Goal: Check status: Check status

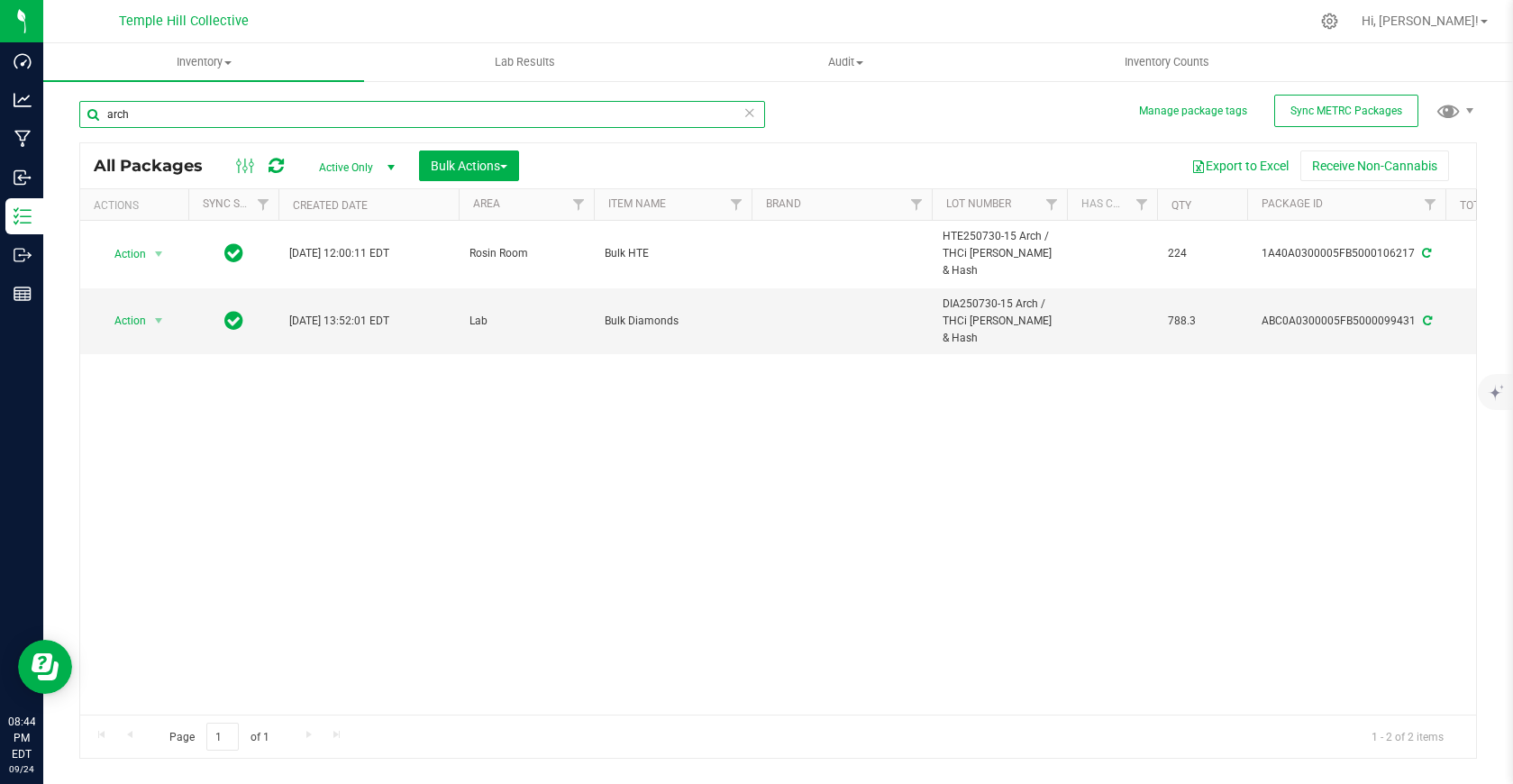
click at [176, 114] on input "arch" at bounding box center [422, 114] width 686 height 27
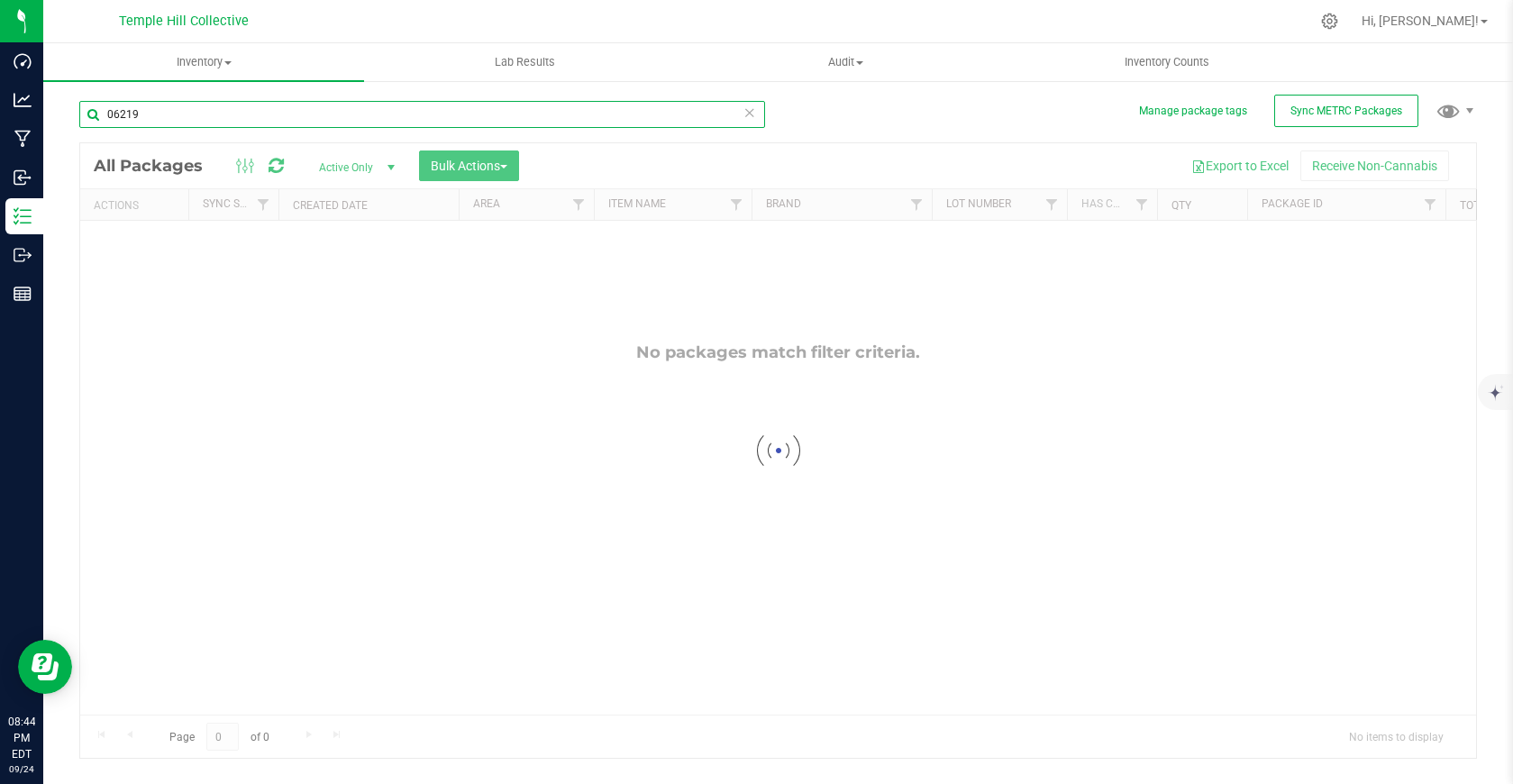
type input "06219"
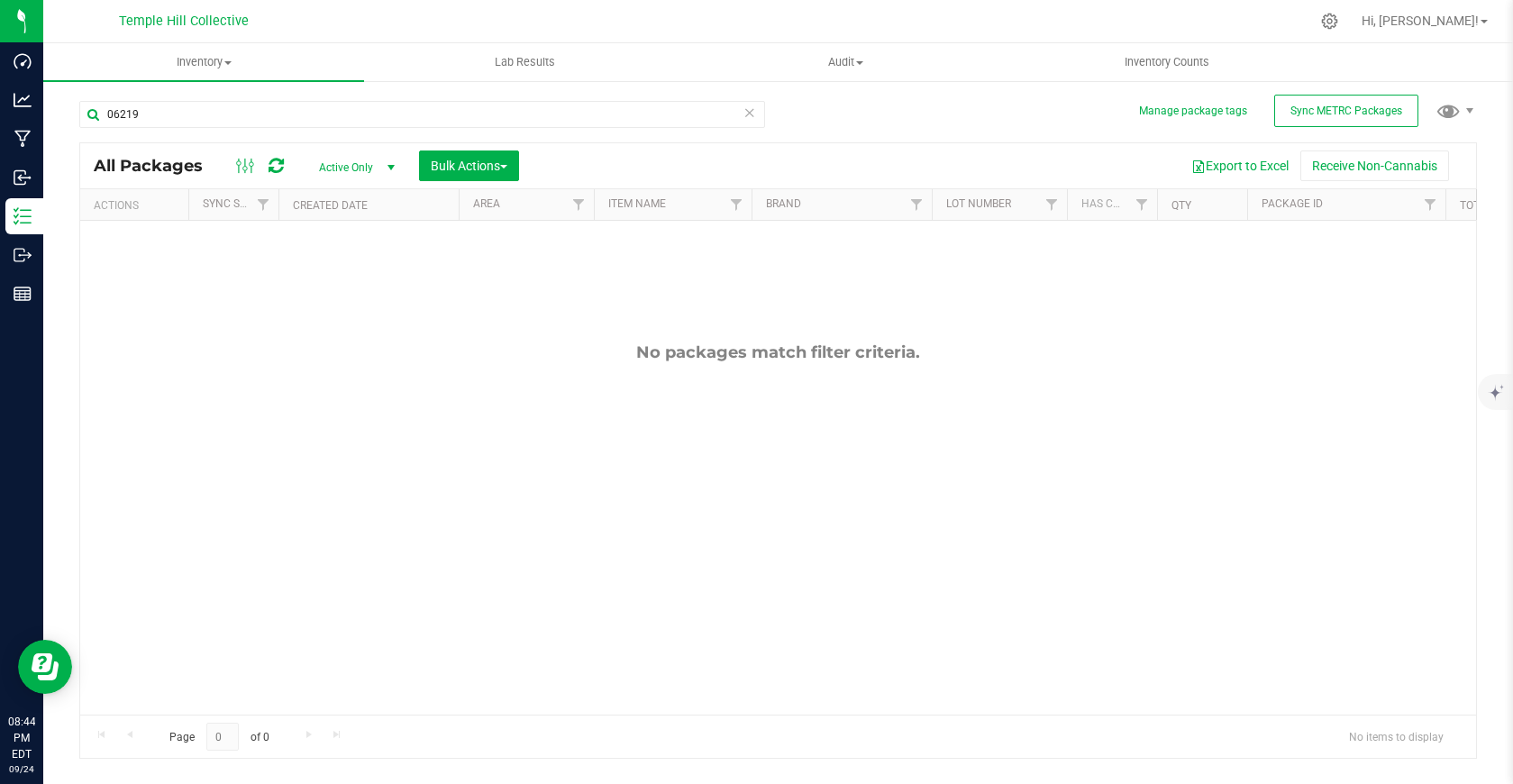
click at [389, 167] on span "select" at bounding box center [391, 167] width 15 height 15
click at [377, 278] on li "All" at bounding box center [353, 278] width 98 height 27
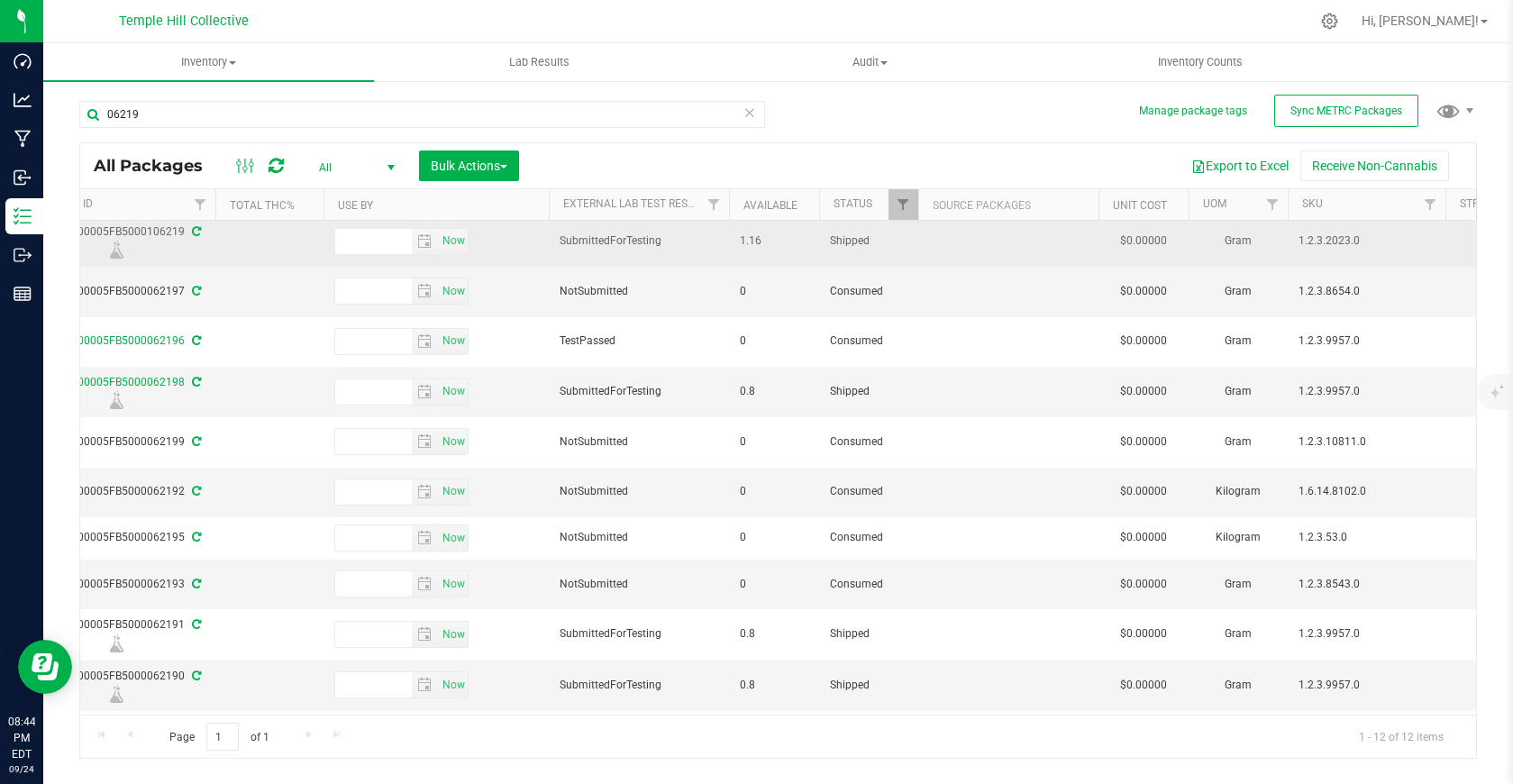
scroll to position [0, 1230]
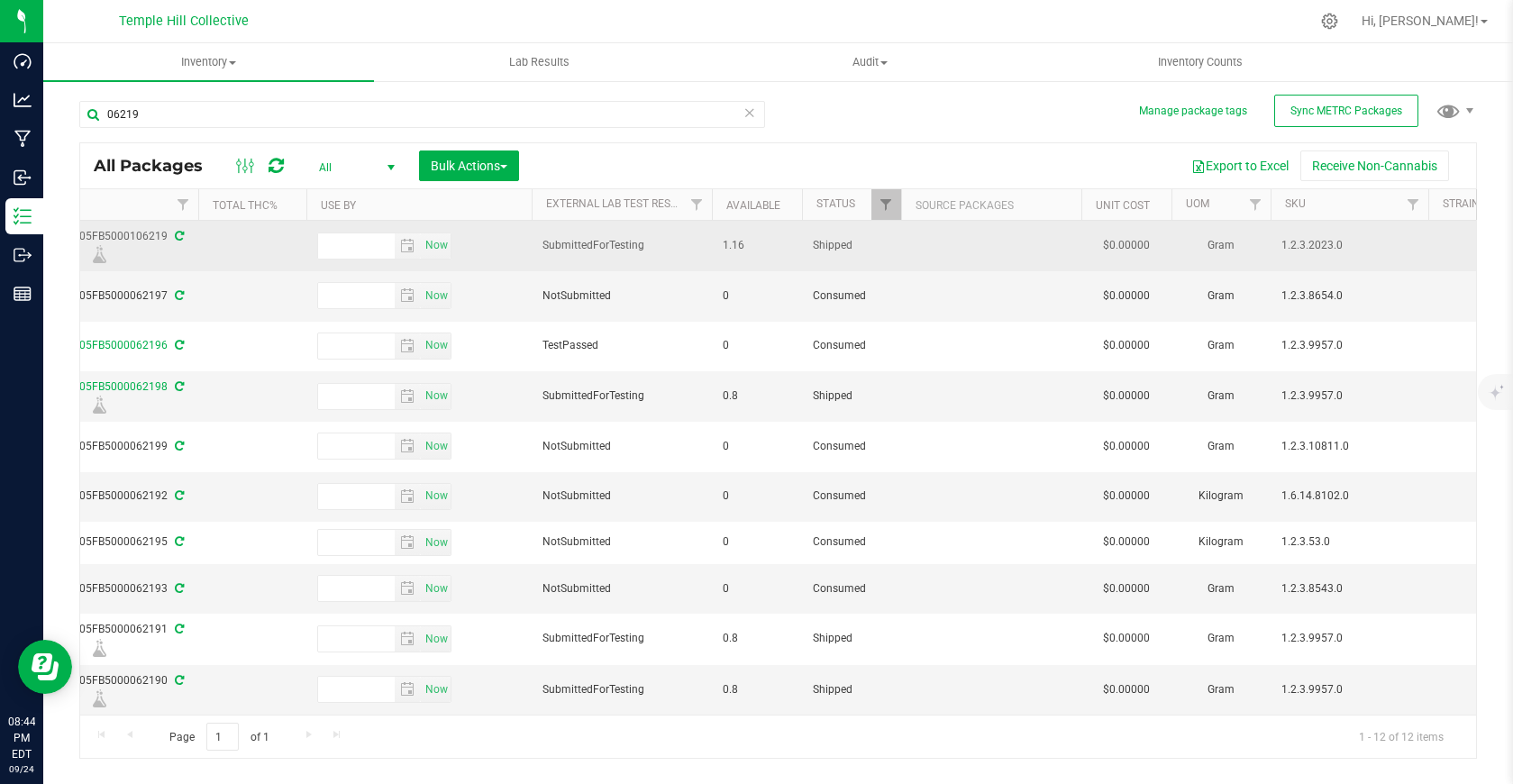
scroll to position [0, 1176]
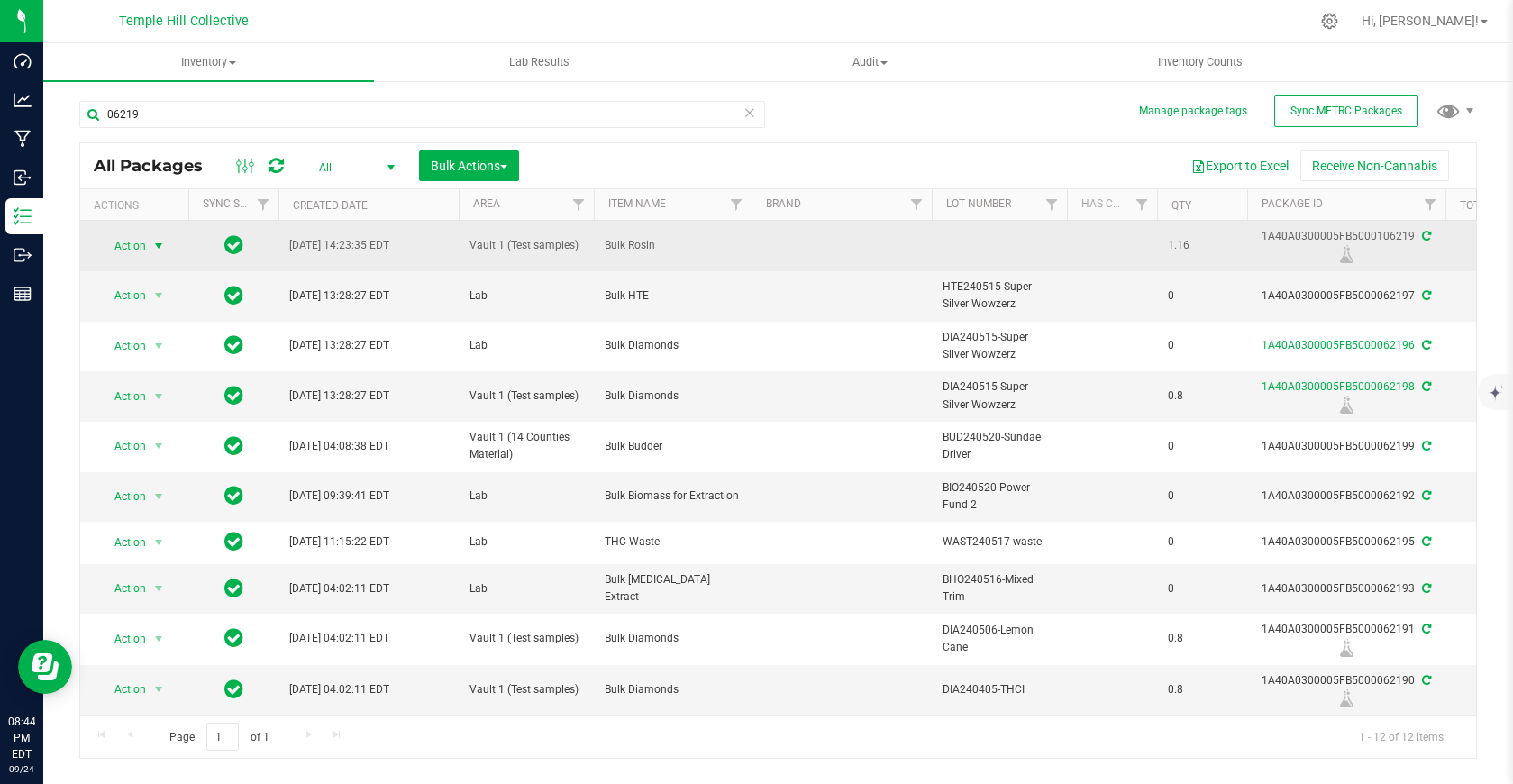
click at [155, 246] on span "select" at bounding box center [158, 245] width 15 height 15
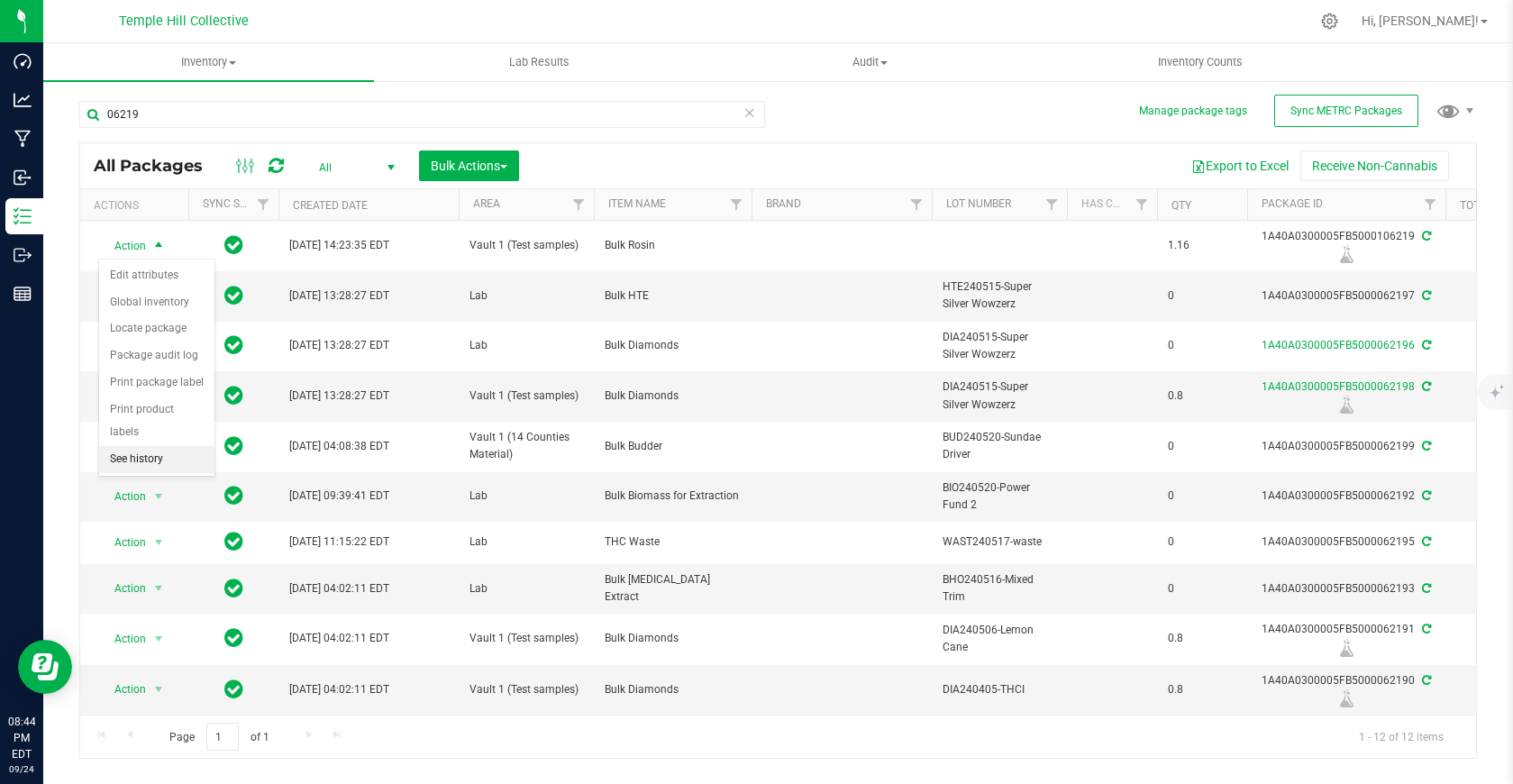
click at [156, 446] on li "See history" at bounding box center [156, 459] width 115 height 27
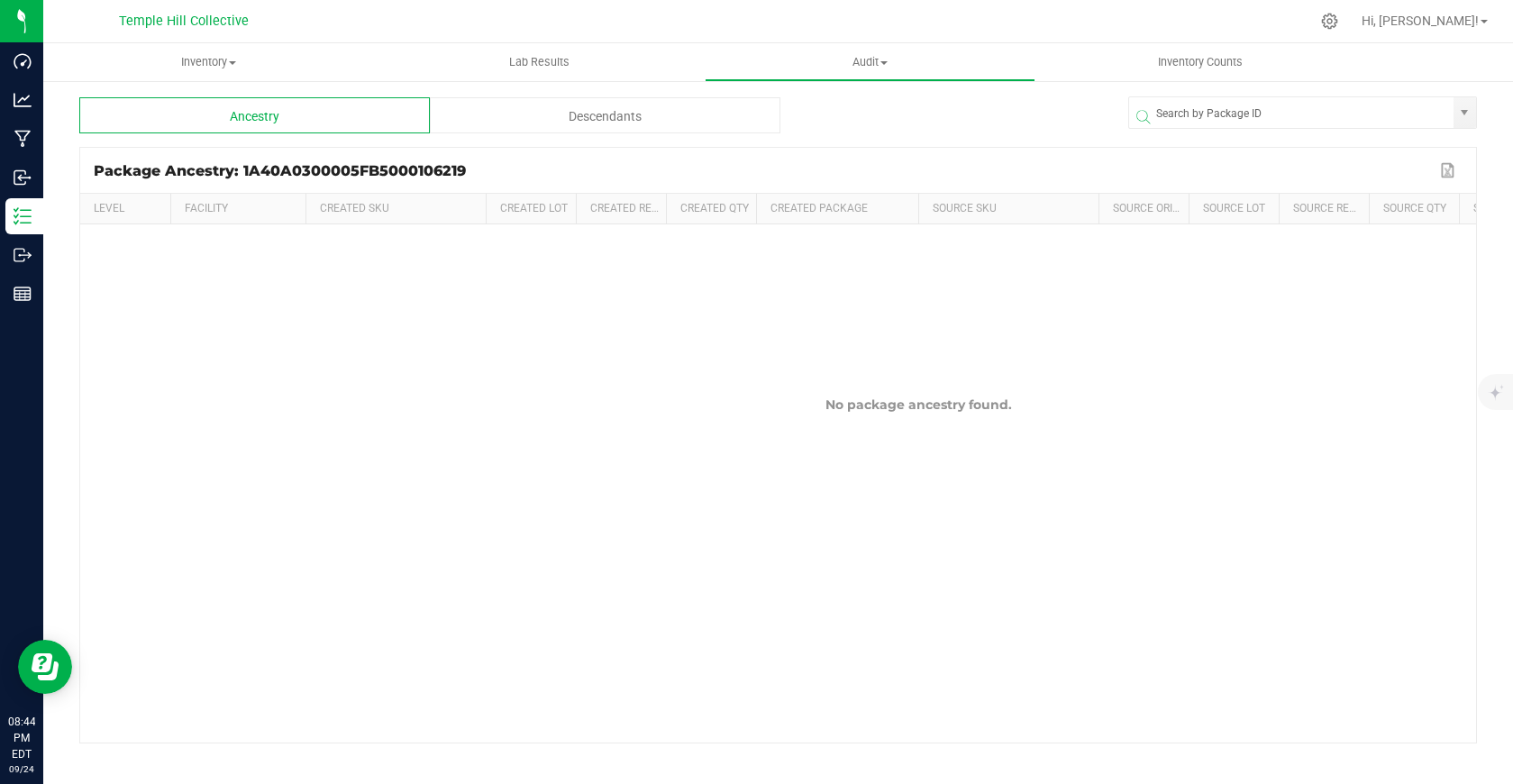
click at [564, 109] on div "Descendants" at bounding box center [605, 115] width 350 height 36
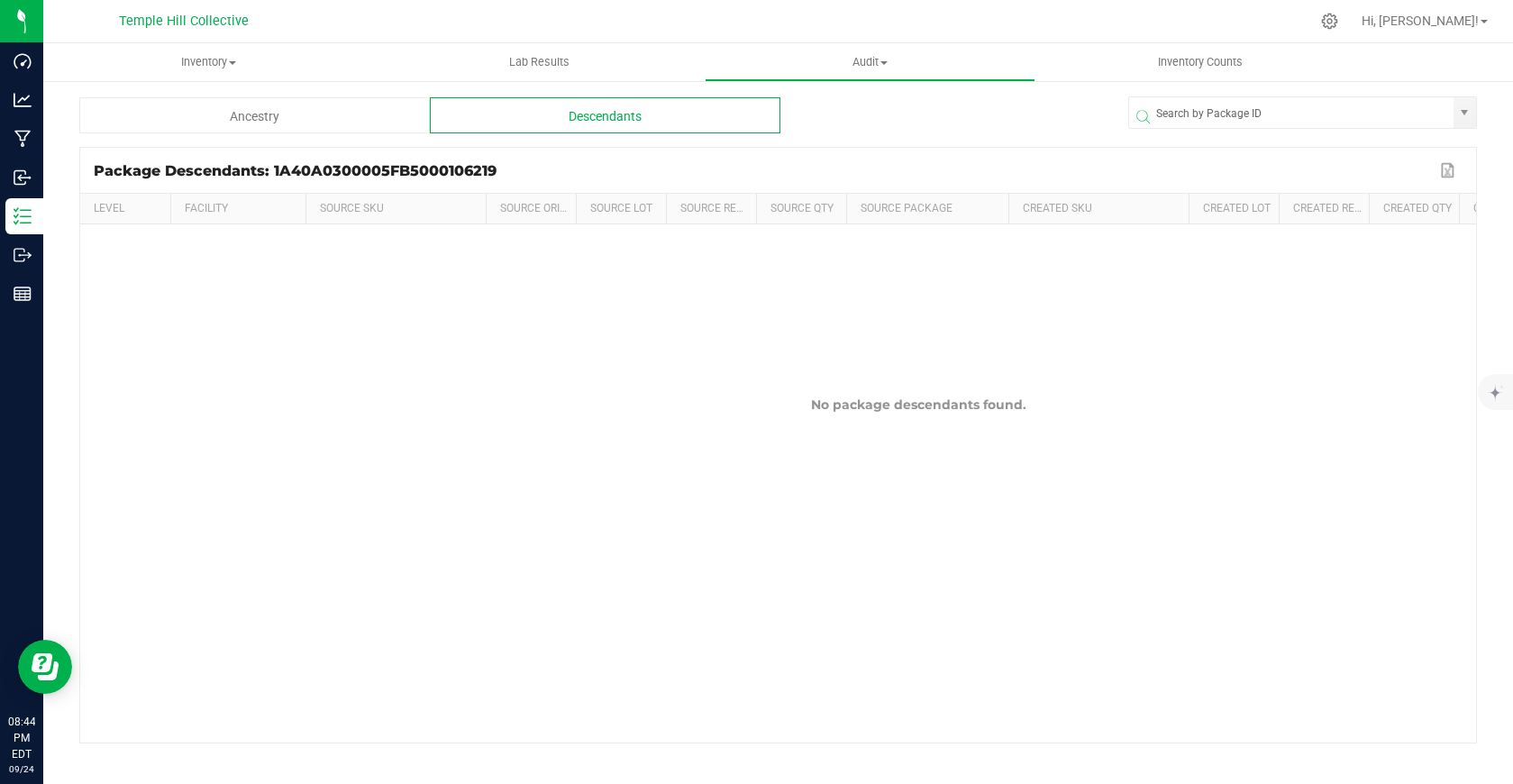
click at [348, 112] on div "Ancestry" at bounding box center [254, 115] width 350 height 36
